Goal: Communication & Community: Ask a question

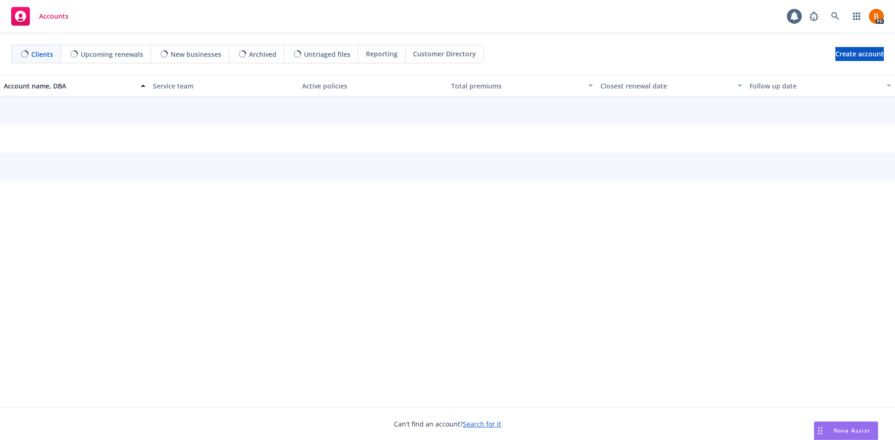
click at [826, 427] on div "Nova Assist" at bounding box center [852, 431] width 52 height 8
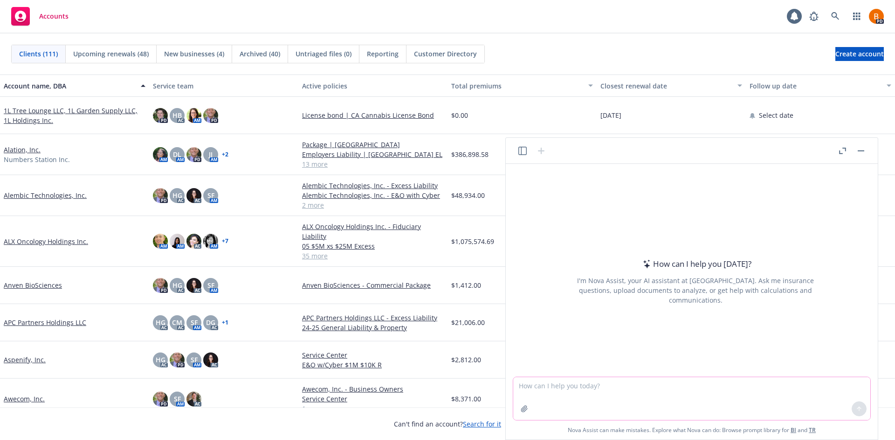
click at [578, 393] on textarea at bounding box center [691, 399] width 357 height 43
drag, startPoint x: 589, startPoint y: 385, endPoint x: 559, endPoint y: 385, distance: 29.8
click at [559, 385] on textarea "re-write this to a lawyer for a fast growing start up that with an executive fr…" at bounding box center [691, 399] width 357 height 43
click at [846, 388] on textarea "re-write this to outside counsel for a fast growing start up that with an execu…" at bounding box center [691, 399] width 357 height 43
type textarea "re-write this to outside counsel for a fast growing start up that with an execu…"
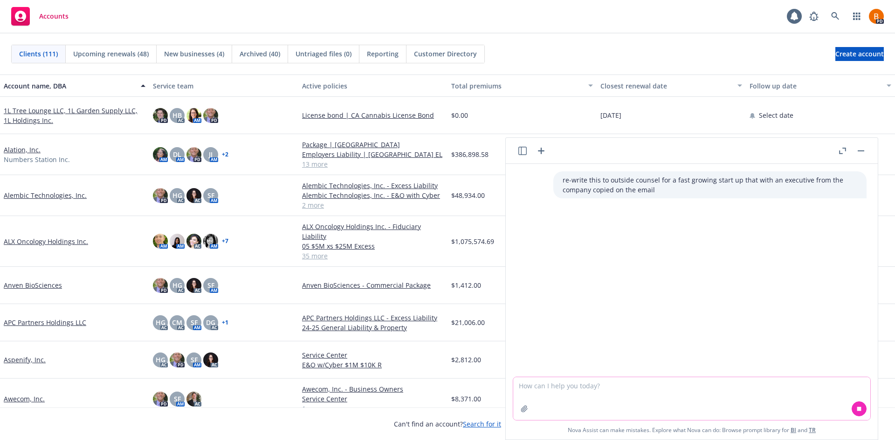
paste textarea "We need a bit more detail please. Please send a revised table broken out by the…"
type textarea "We need a bit more detail please. Please send a revised table broken out by the…"
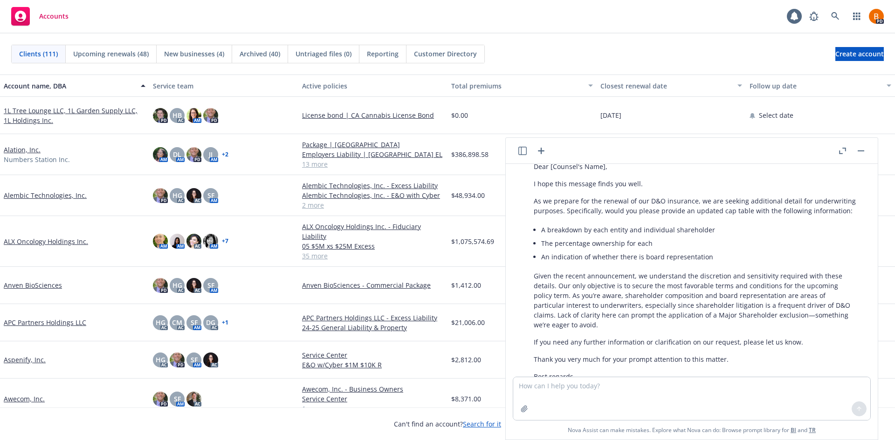
scroll to position [275, 0]
